Goal: Complete application form

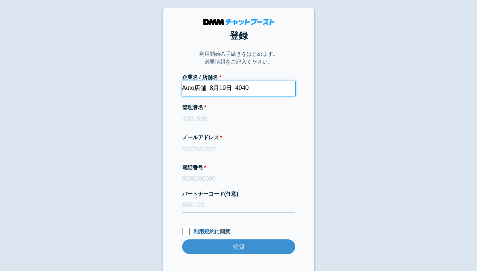
type input "Auto店舗_8月19日_4040"
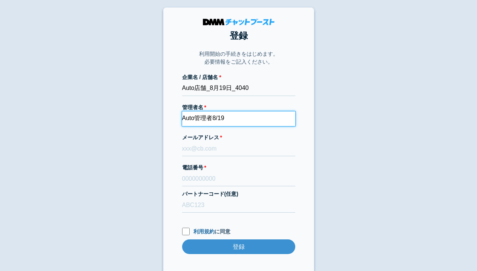
type input "Auto管理者8/19"
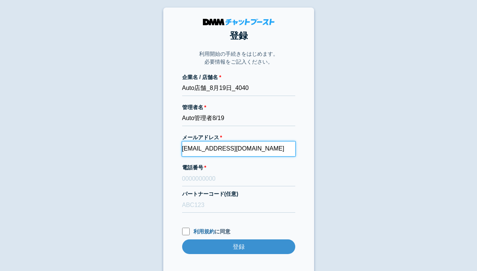
type input "[EMAIL_ADDRESS][DOMAIN_NAME]"
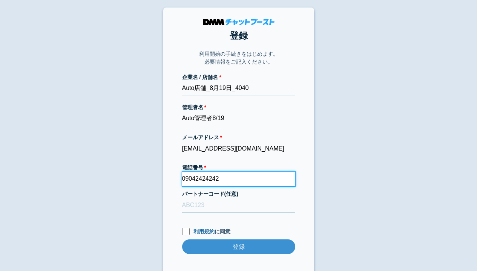
type input "09042424242"
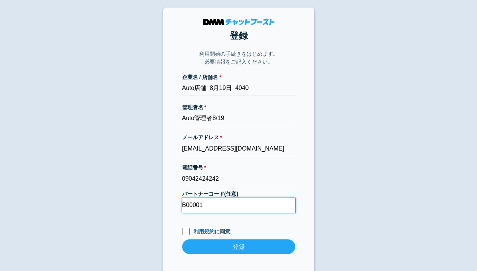
type input "B00001"
click at [185, 231] on input "利用規約 に同意" at bounding box center [186, 232] width 8 height 8
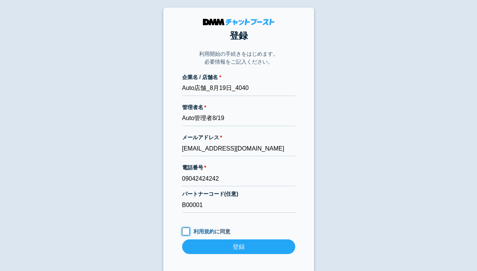
checkbox input "true"
click at [238, 247] on input "登録" at bounding box center [238, 247] width 113 height 15
